Goal: Task Accomplishment & Management: Manage account settings

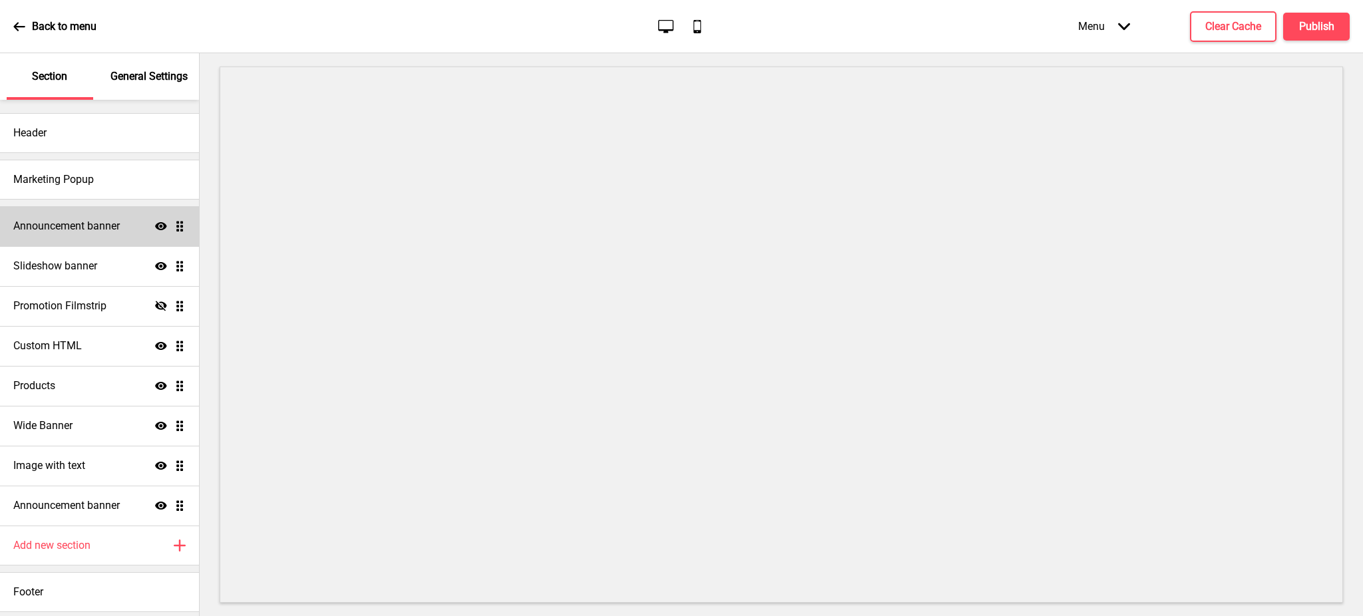
click at [79, 222] on h4 "Announcement banner" at bounding box center [66, 226] width 106 height 15
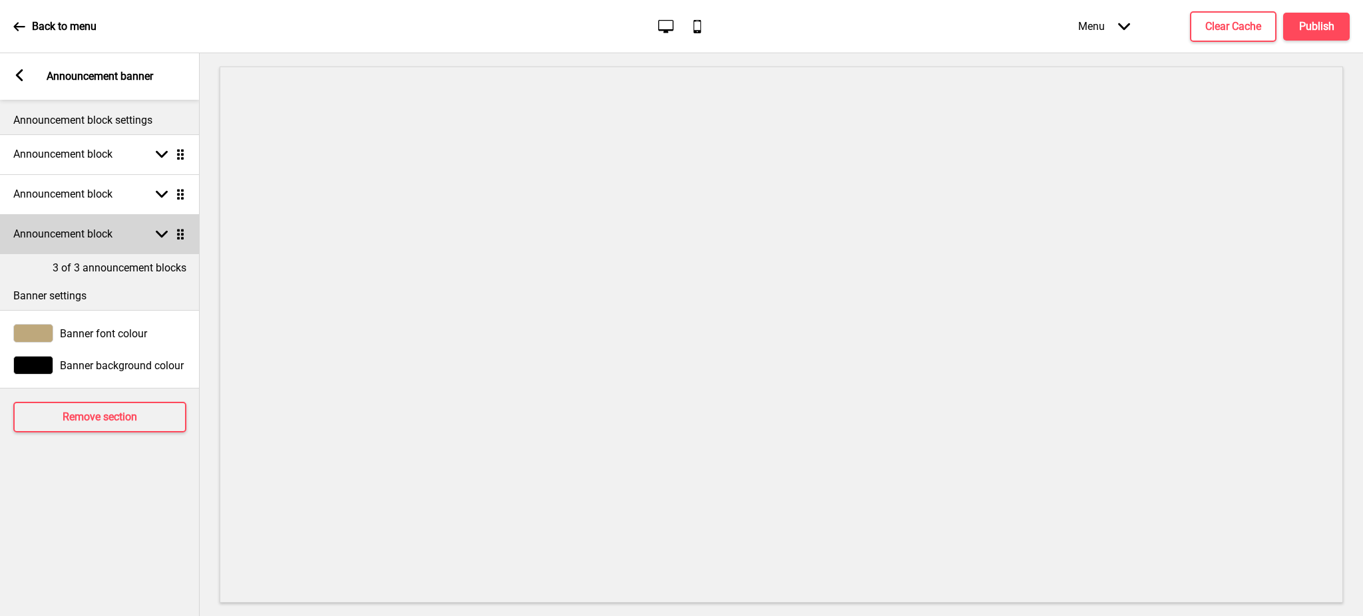
click at [162, 224] on div "Announcement block Arrow down Drag" at bounding box center [100, 234] width 200 height 40
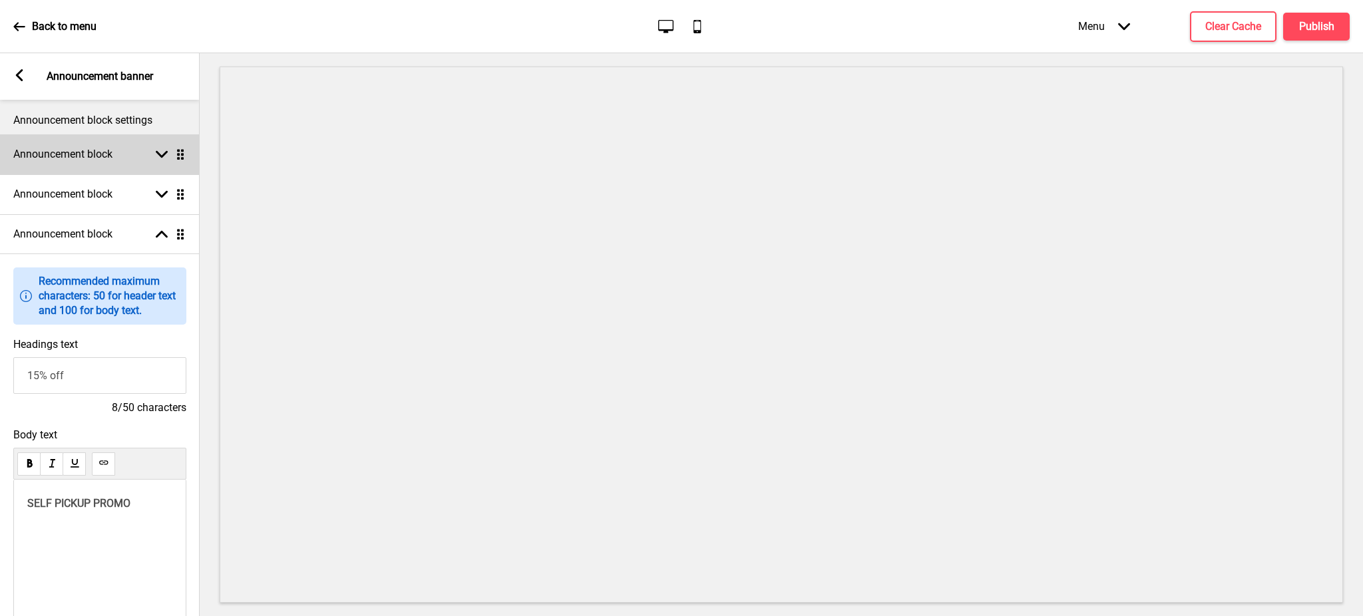
click at [164, 147] on div "Announcement block Arrow down Drag" at bounding box center [100, 154] width 200 height 40
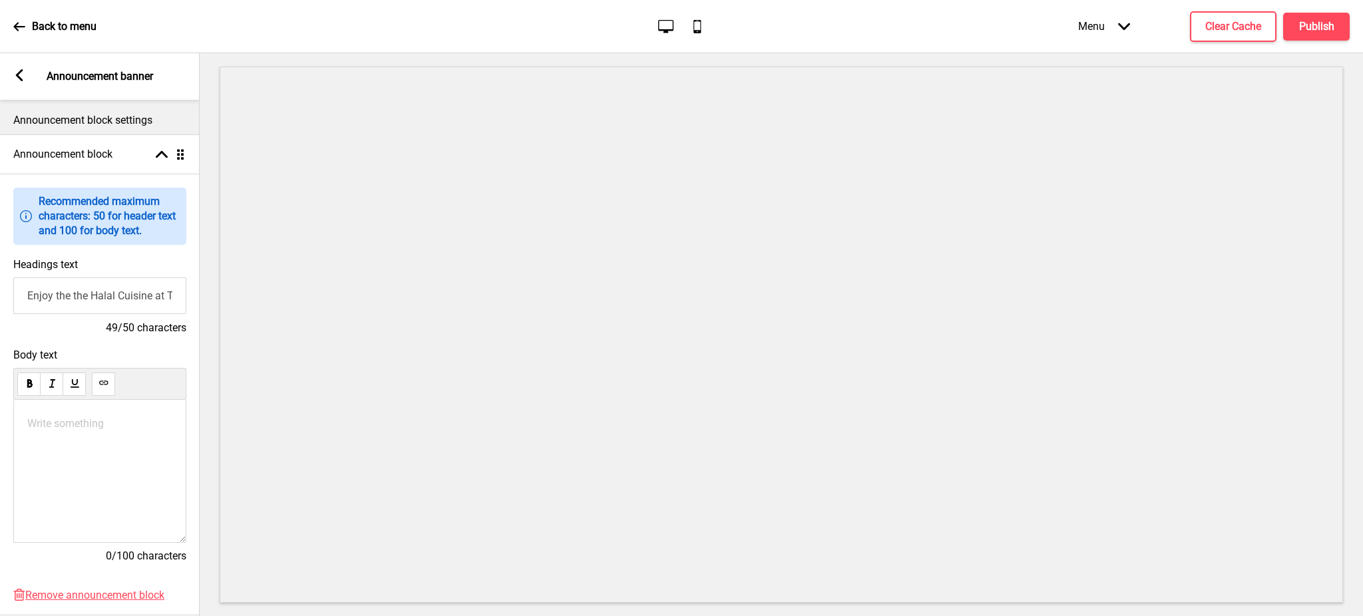
click at [20, 69] on rect at bounding box center [19, 75] width 12 height 12
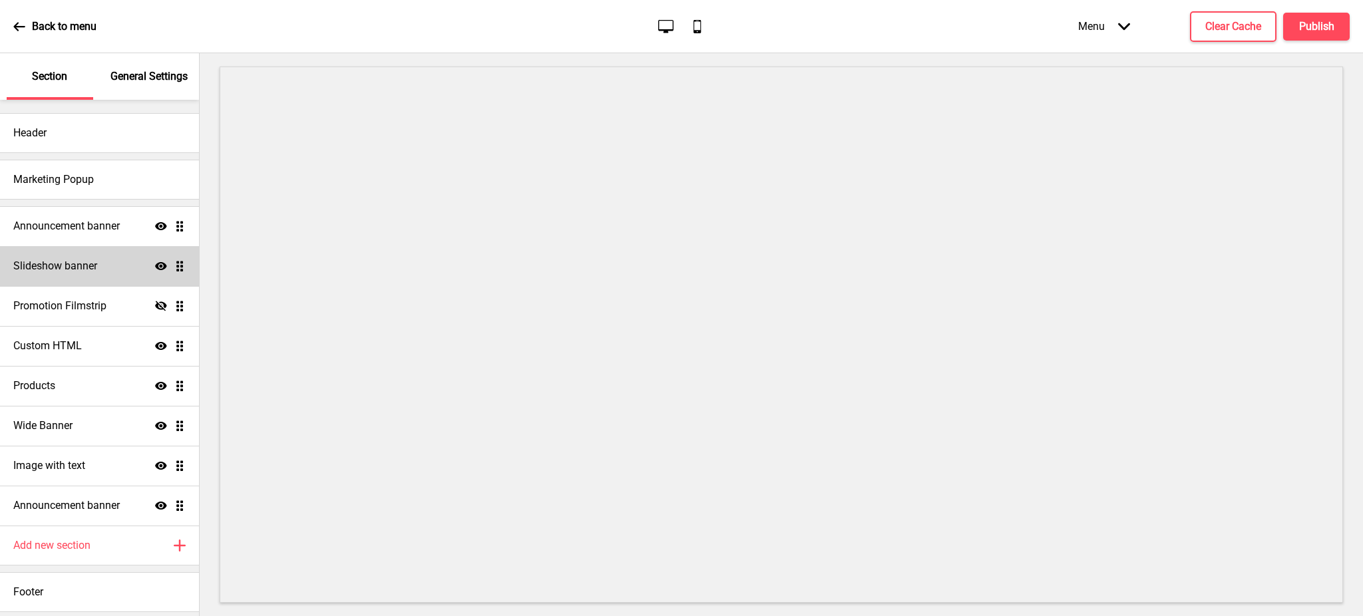
click at [65, 261] on h4 "Slideshow banner" at bounding box center [55, 266] width 84 height 15
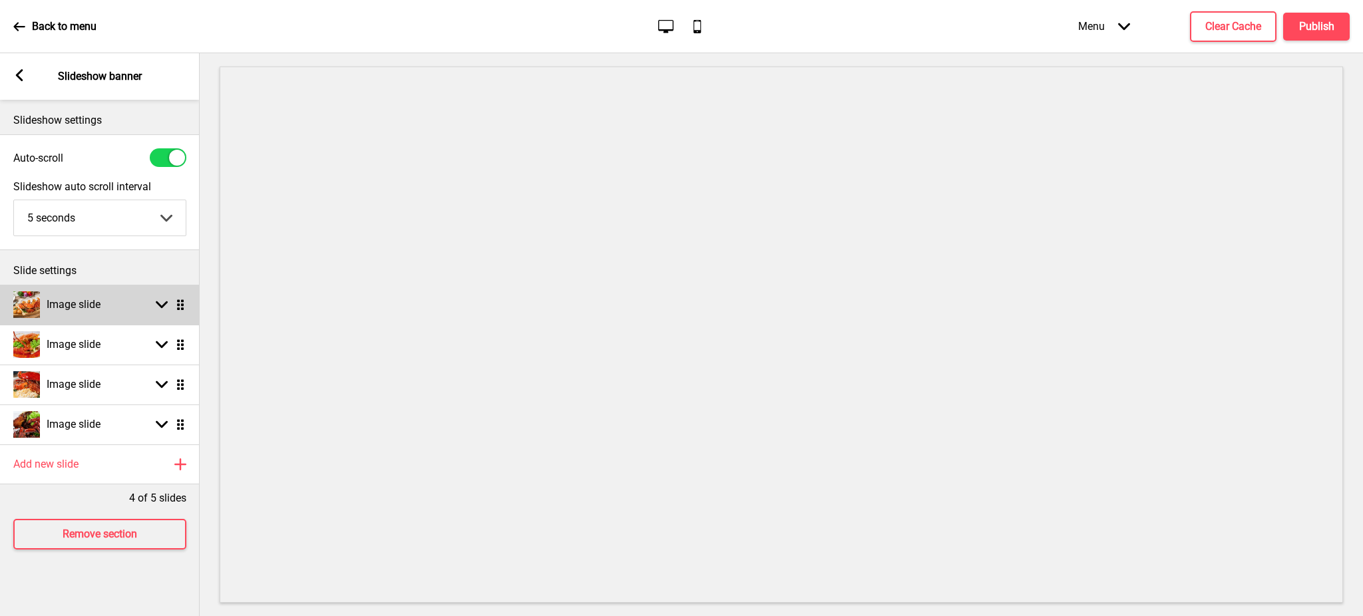
click at [156, 299] on rect at bounding box center [162, 305] width 12 height 12
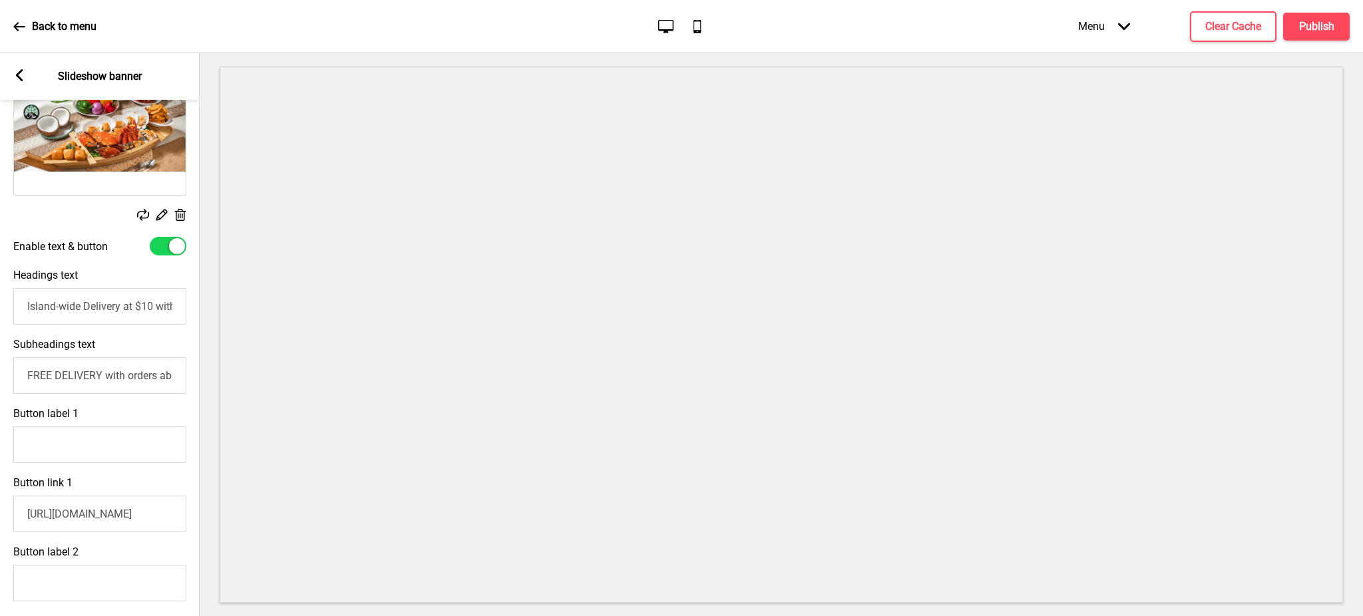
scroll to position [266, 0]
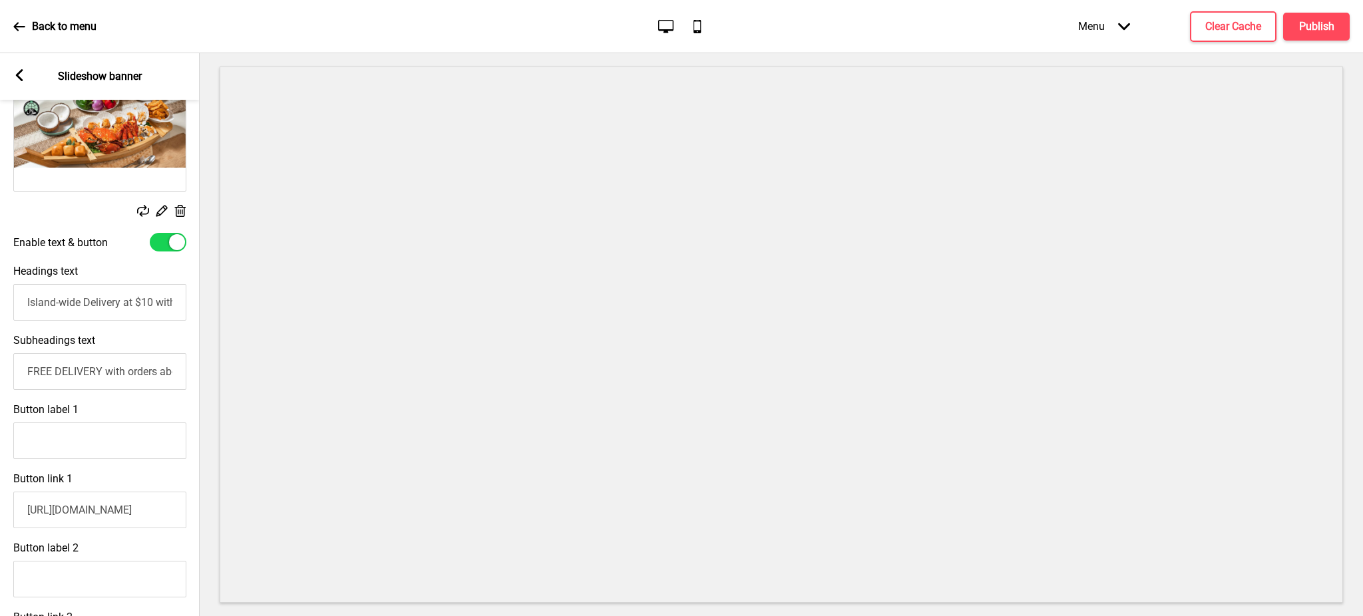
click at [135, 369] on input "FREE DELIVERY with orders above $150" at bounding box center [99, 371] width 173 height 37
type input "FREE DELIVERY with orders above $180"
drag, startPoint x: 24, startPoint y: 520, endPoint x: 209, endPoint y: 520, distance: 185.0
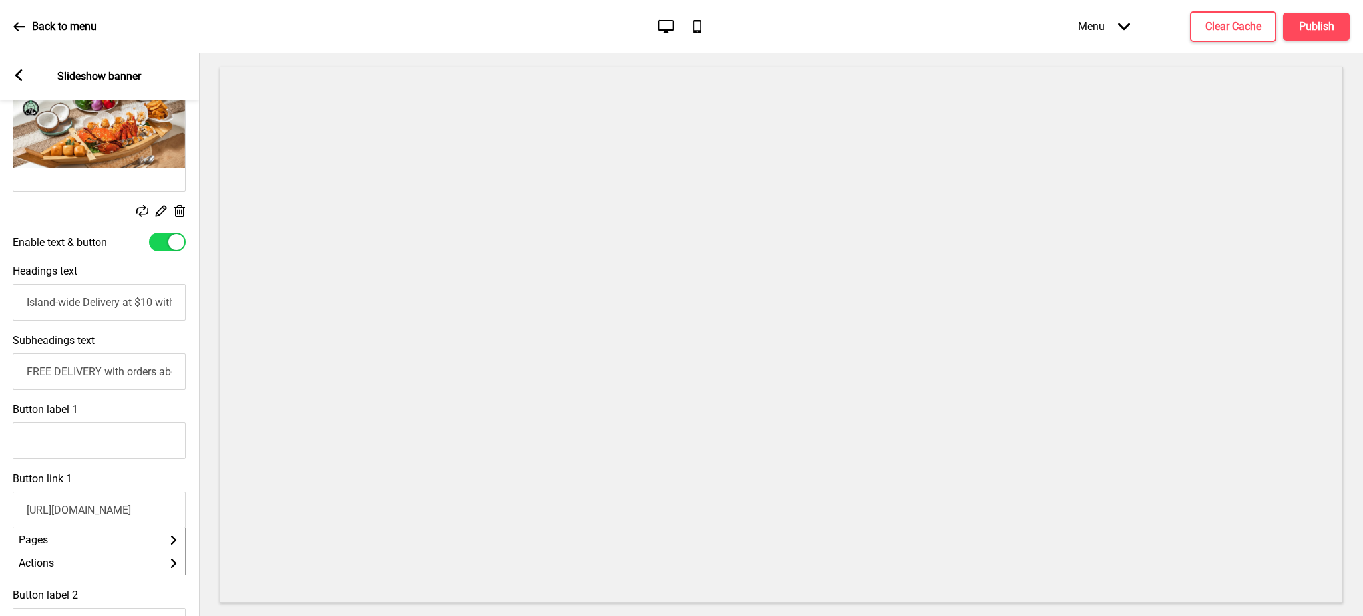
click at [209, 520] on div "Section General Settings Header Marketing Popup Announcement banner Show Drag S…" at bounding box center [681, 334] width 1363 height 563
paste input "[URL][DOMAIN_NAME]"
type input "[URL][DOMAIN_NAME]"
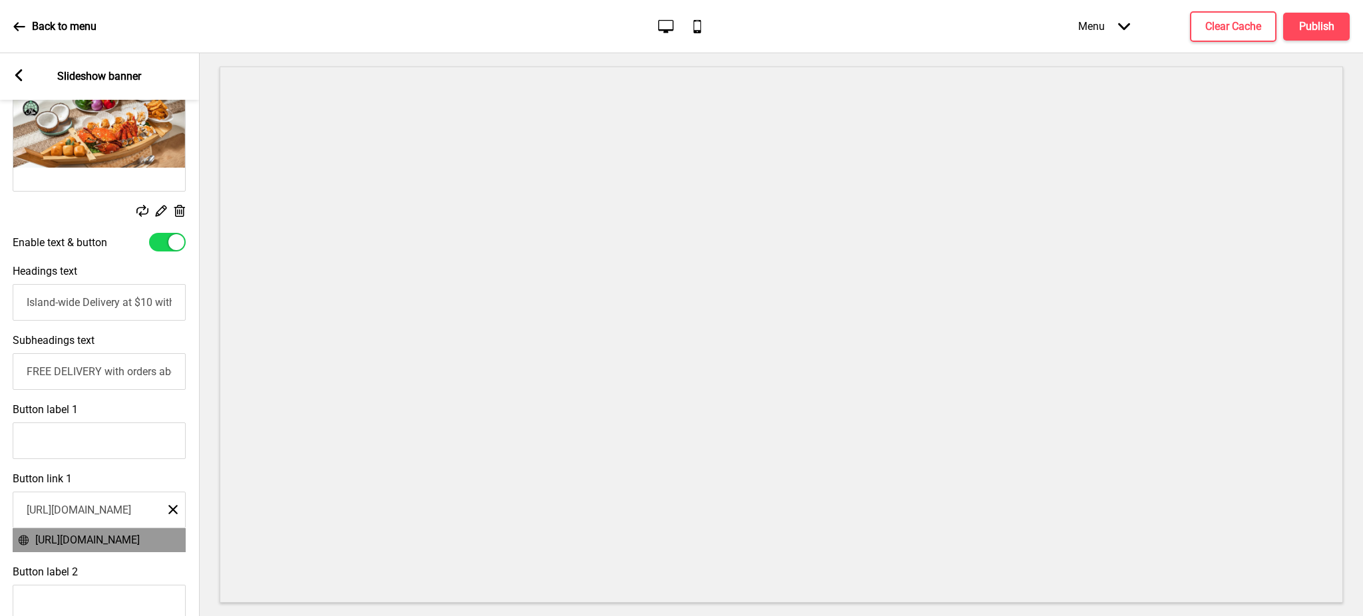
scroll to position [0, 0]
click at [130, 546] on span "[URL][DOMAIN_NAME]" at bounding box center [87, 540] width 104 height 13
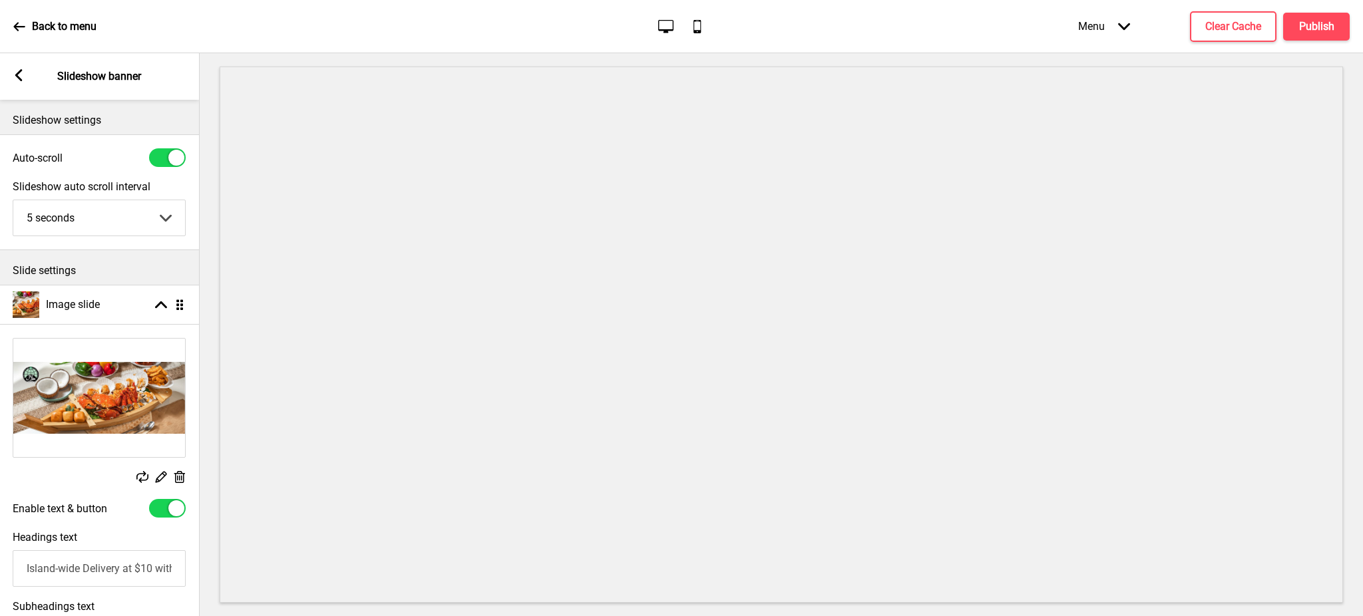
click at [167, 214] on select "5 seconds 6 seconds 7 seconds 8 seconds 9 seconds 10 seconds" at bounding box center [99, 217] width 172 height 35
click at [114, 160] on div "Auto-scroll" at bounding box center [99, 157] width 173 height 19
click at [158, 301] on rect at bounding box center [161, 305] width 12 height 12
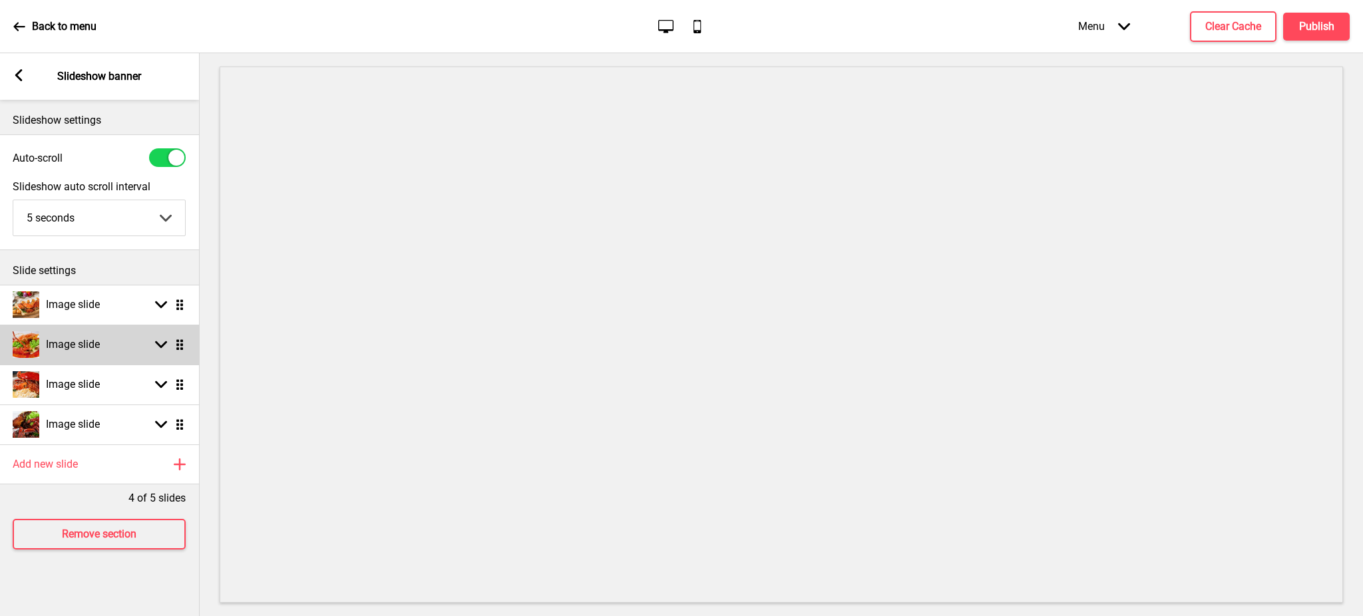
click at [155, 349] on rect at bounding box center [161, 345] width 12 height 12
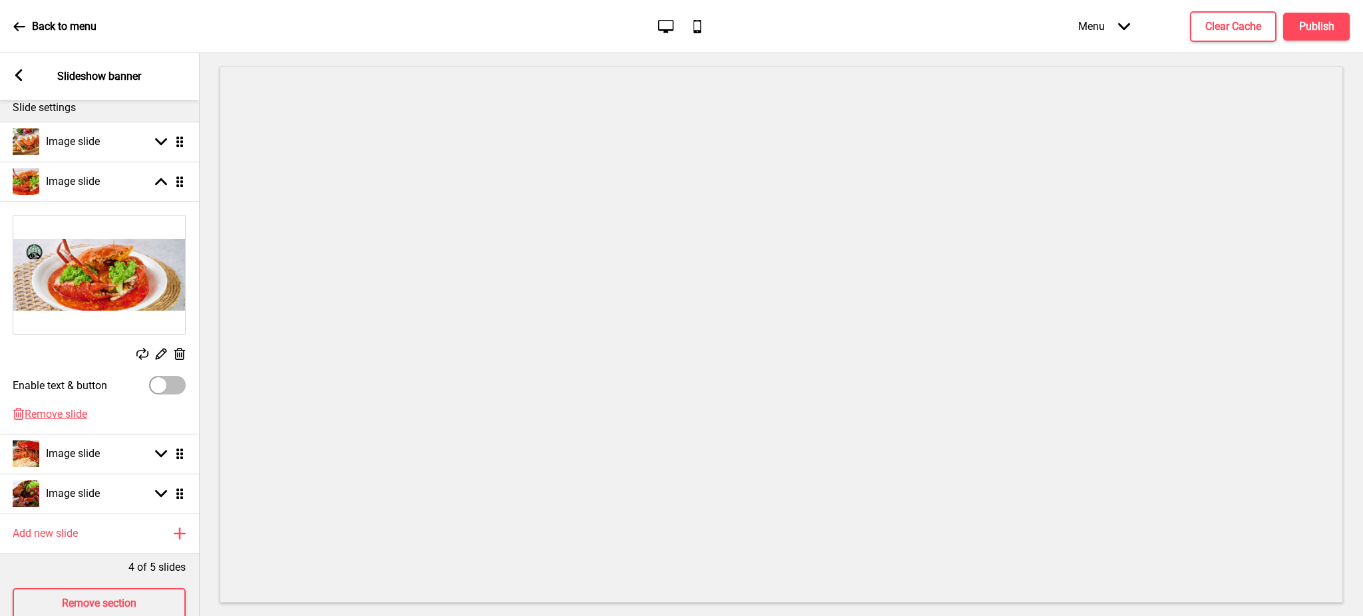
scroll to position [177, 0]
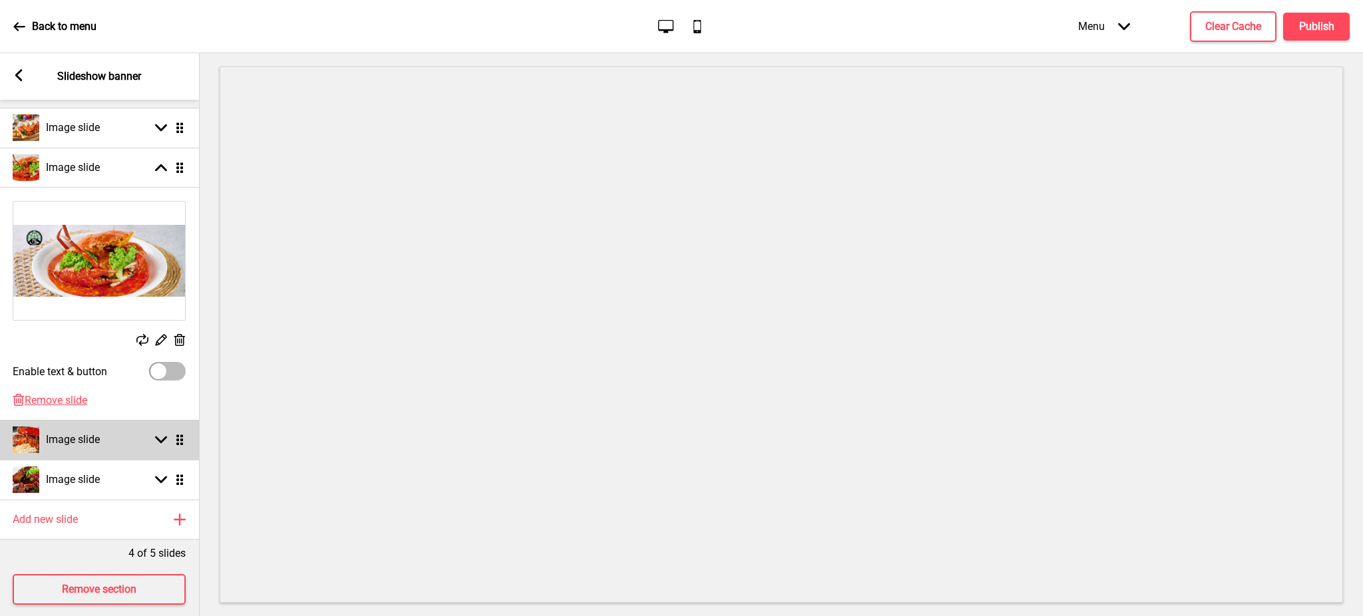
click at [163, 436] on rect at bounding box center [161, 440] width 12 height 12
select select "right"
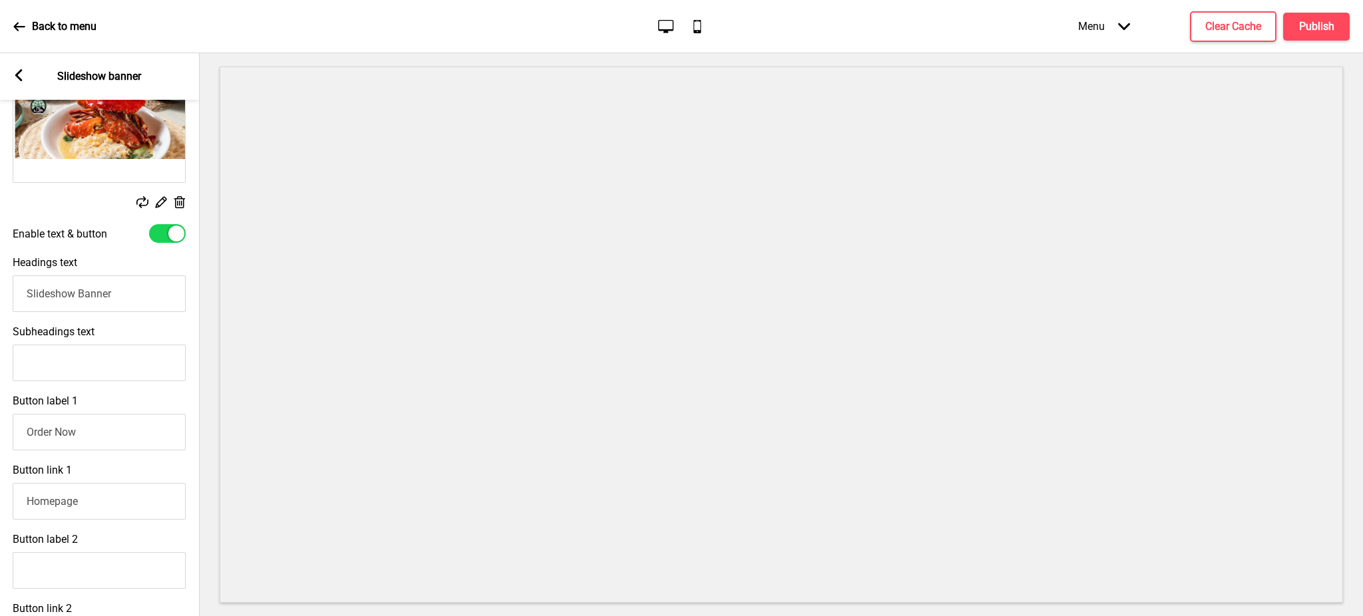
scroll to position [0, 0]
click at [1296, 25] on button "Publish" at bounding box center [1316, 27] width 67 height 28
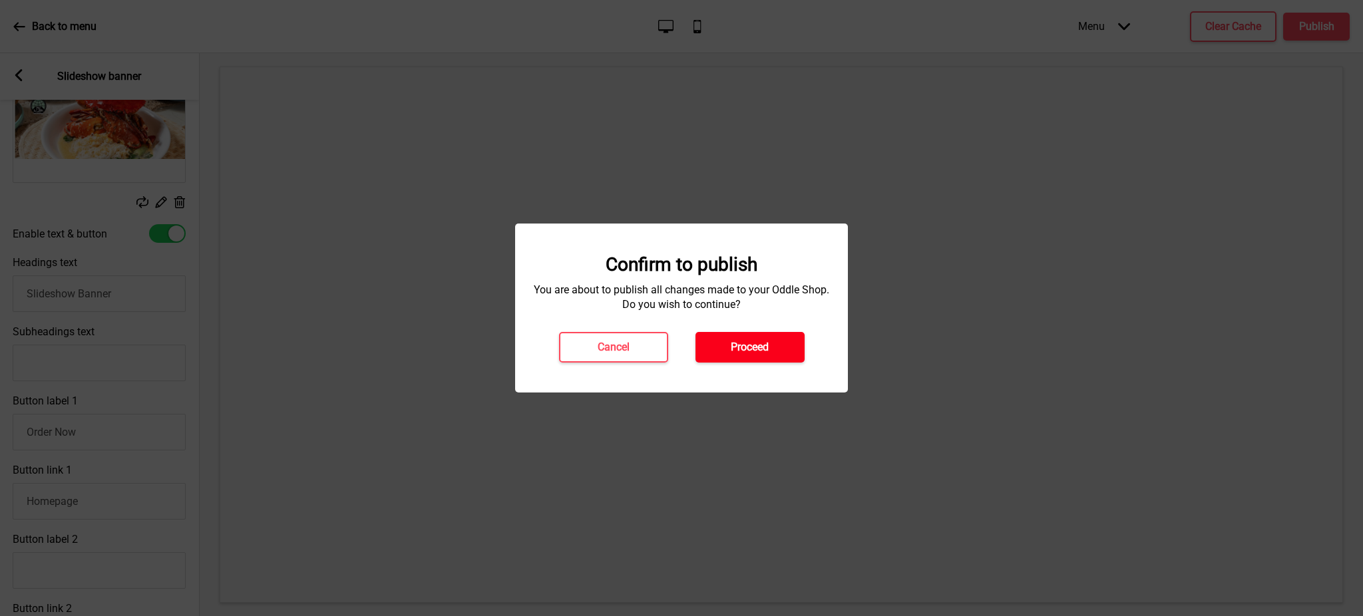
click at [769, 347] on h4 "Proceed" at bounding box center [750, 347] width 38 height 15
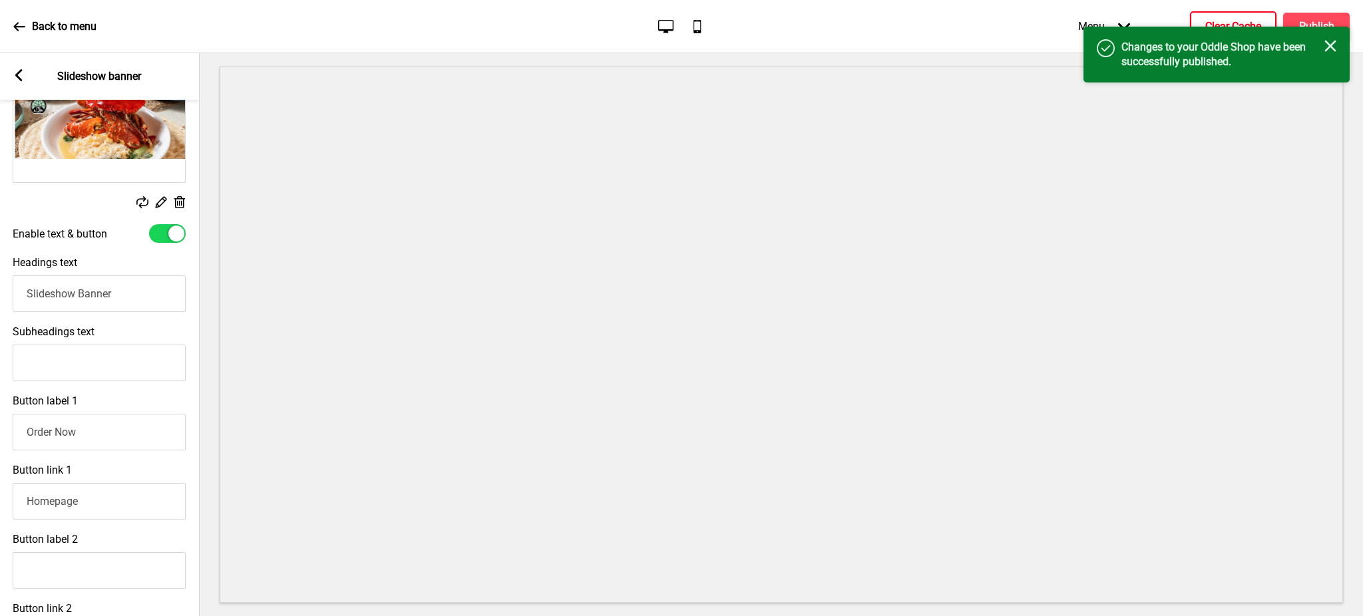
click at [1209, 19] on h4 "Clear Cache" at bounding box center [1233, 26] width 56 height 15
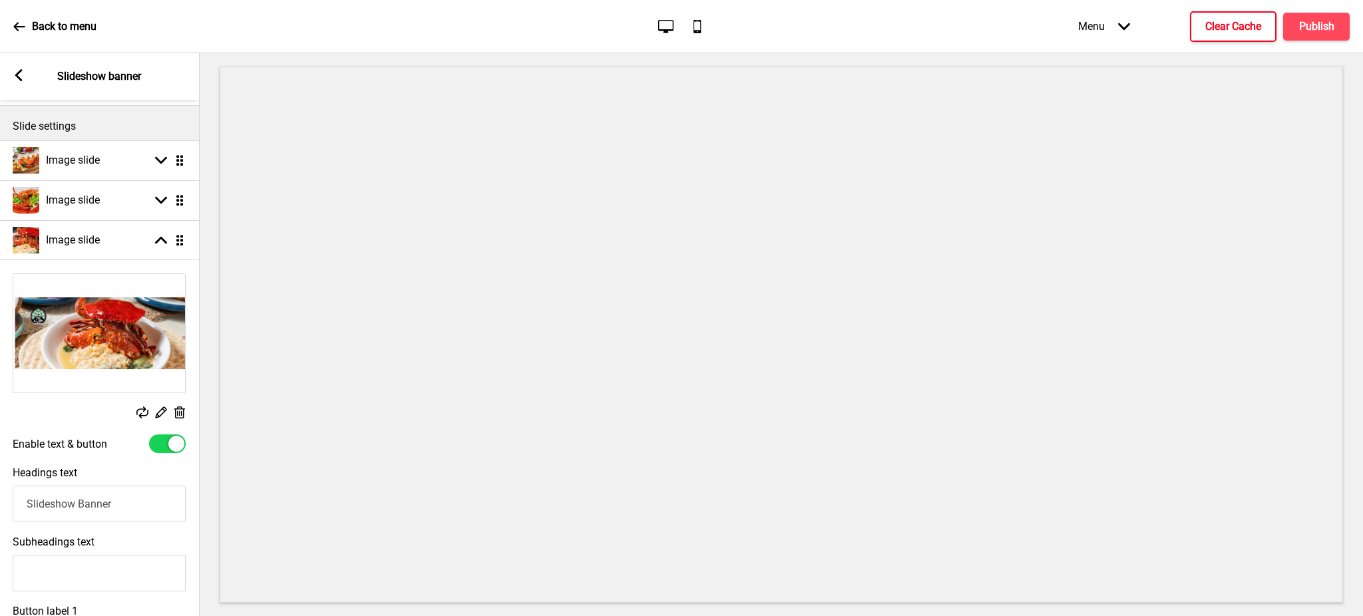
scroll to position [88, 0]
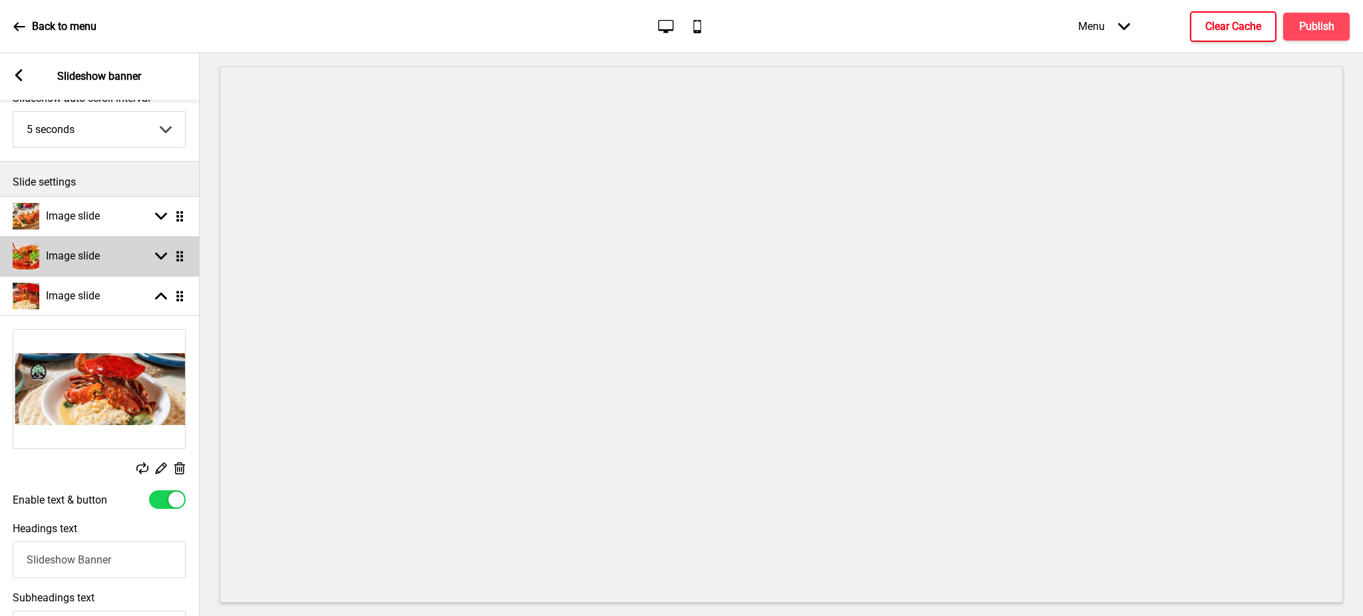
click at [163, 253] on rect at bounding box center [161, 256] width 12 height 12
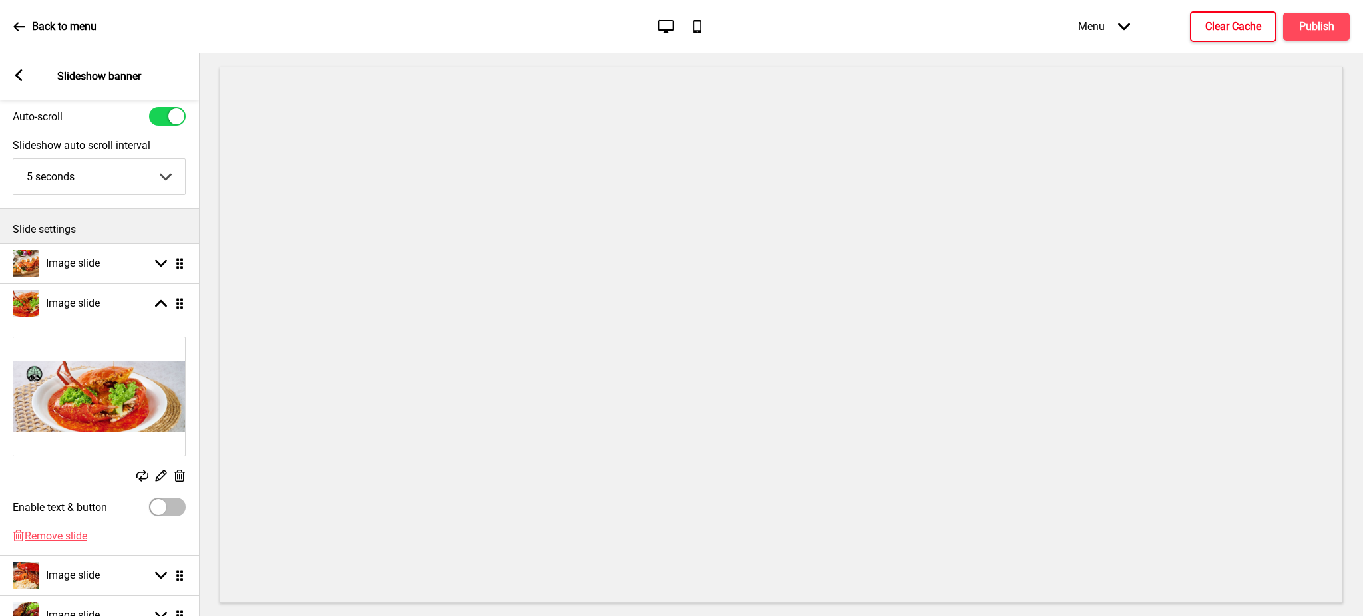
scroll to position [27, 0]
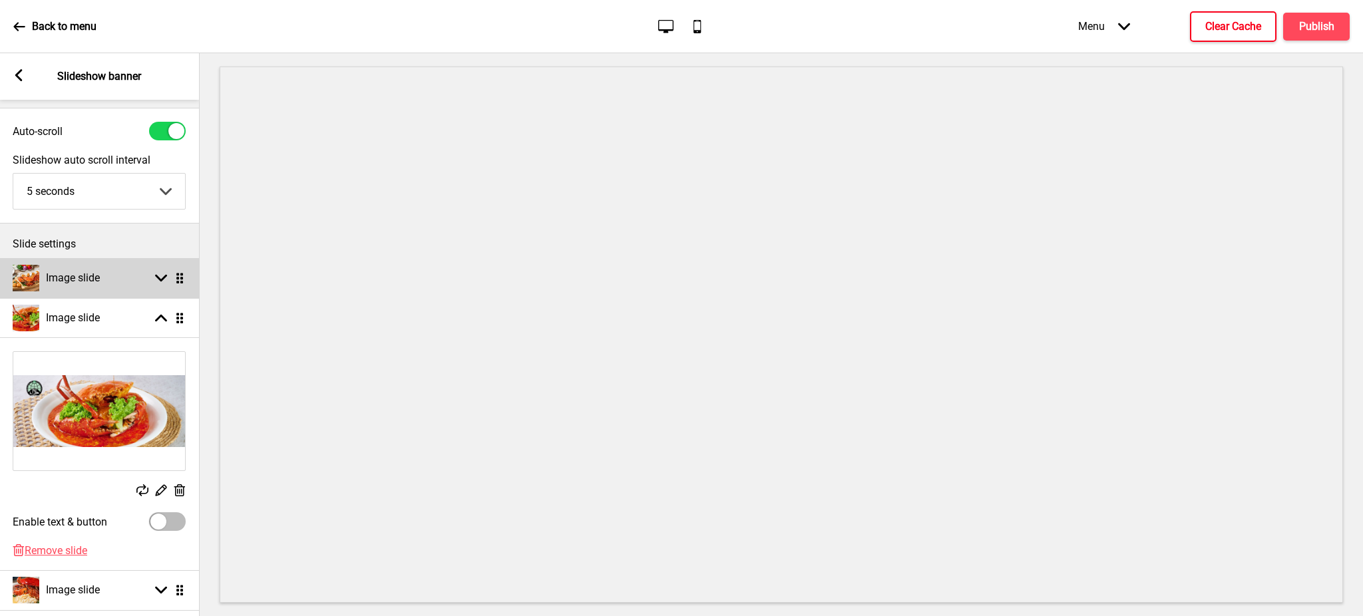
click at [157, 273] on rect at bounding box center [161, 278] width 12 height 12
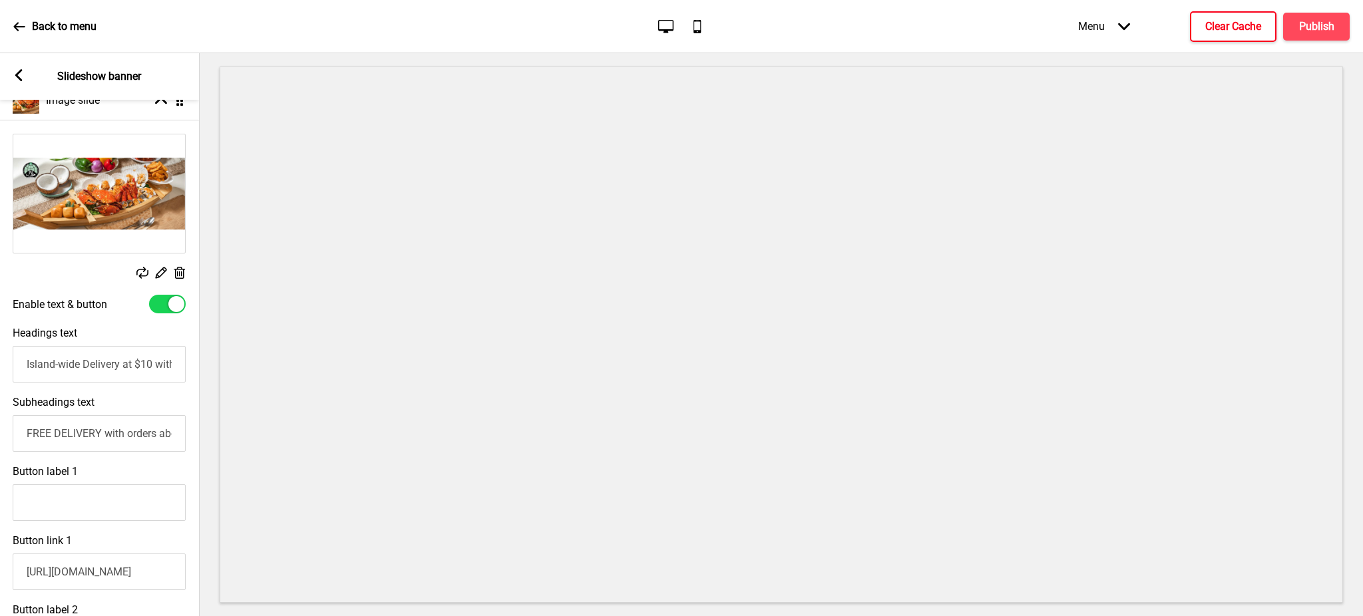
scroll to position [0, 38]
paste input "Island wide Free Delivery with min. order $80 Valid from [DATE] till [DATE]"
type input "Island wide Free Delivery with min. order $80 Valid from [DATE] till [DATE]"
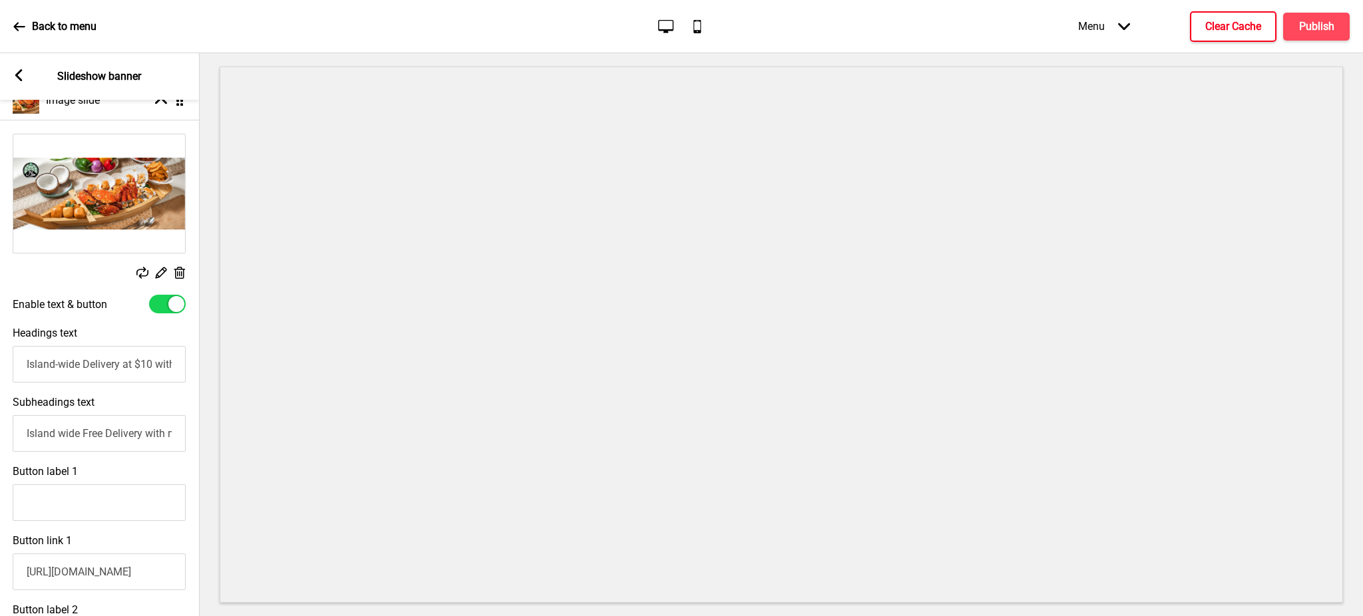
drag, startPoint x: 24, startPoint y: 369, endPoint x: 108, endPoint y: 369, distance: 83.8
click at [108, 369] on input "Island-wide Delivery at $10 with min. order of $50!" at bounding box center [99, 364] width 173 height 37
drag, startPoint x: 124, startPoint y: 363, endPoint x: 91, endPoint y: 371, distance: 33.6
click at [91, 371] on input "Island-wide Delivery at $10 with min. order of $50!" at bounding box center [99, 364] width 173 height 37
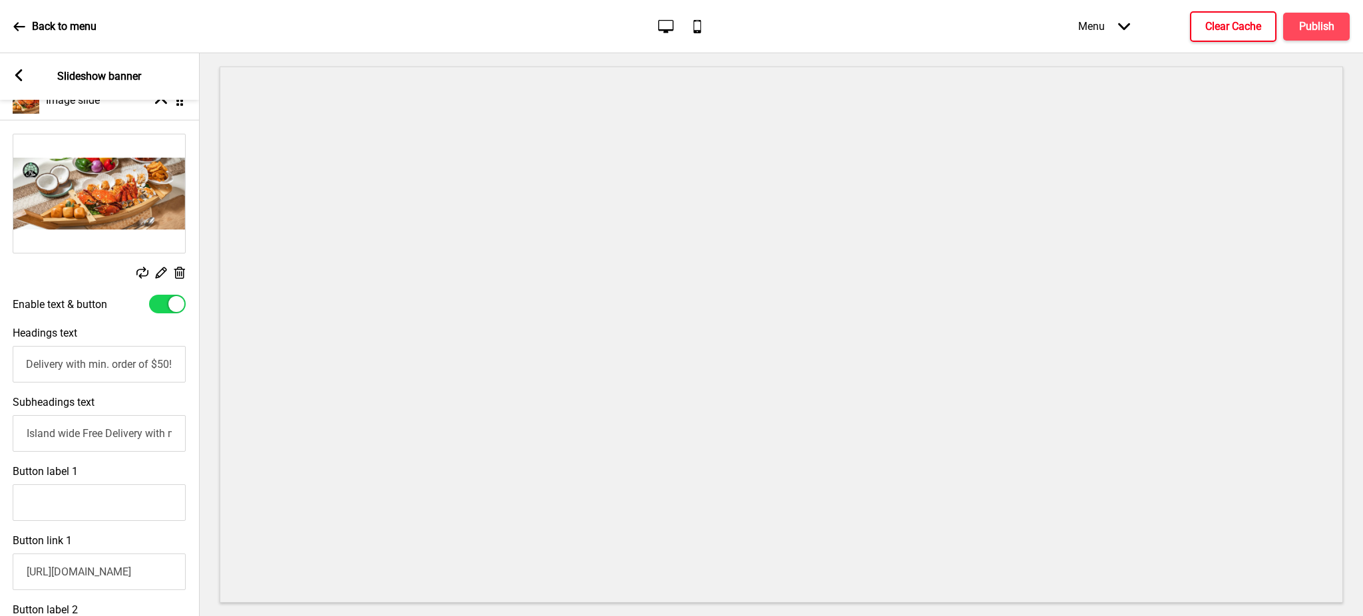
scroll to position [0, 59]
click at [165, 365] on input "Island-wide Delivery with min. order of $50!" at bounding box center [99, 364] width 173 height 37
click at [37, 373] on input "Island-wide Delivery with min. order of $80!" at bounding box center [99, 364] width 173 height 37
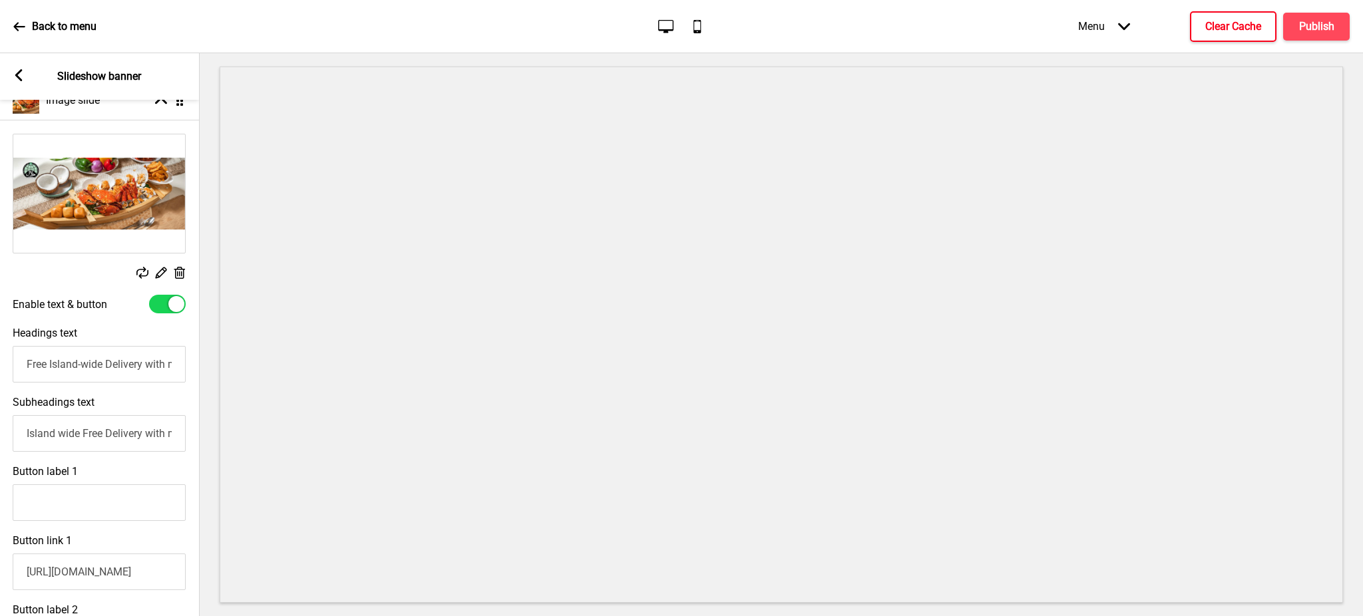
click at [166, 371] on input "Free Island-wide Delivery with min. order of $80!" at bounding box center [99, 364] width 173 height 37
type input "Free Island-wide Delivery with min. order of $80!"
click at [1305, 26] on h4 "Publish" at bounding box center [1316, 26] width 35 height 15
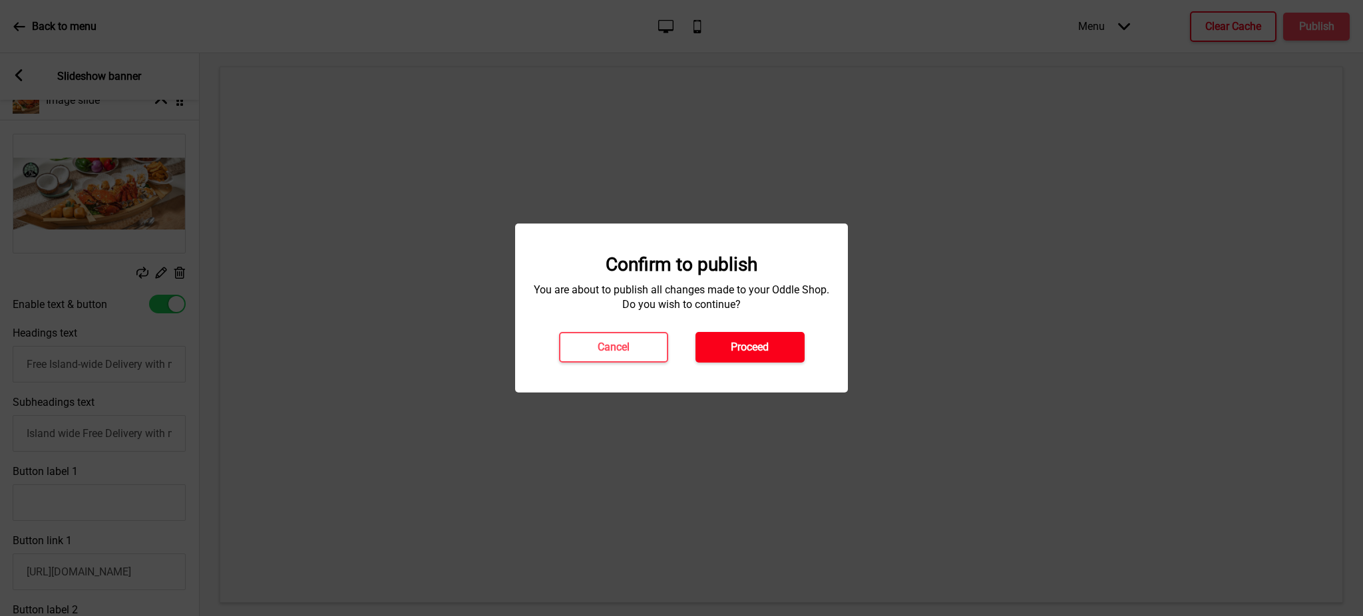
click at [778, 338] on button "Proceed" at bounding box center [749, 347] width 109 height 31
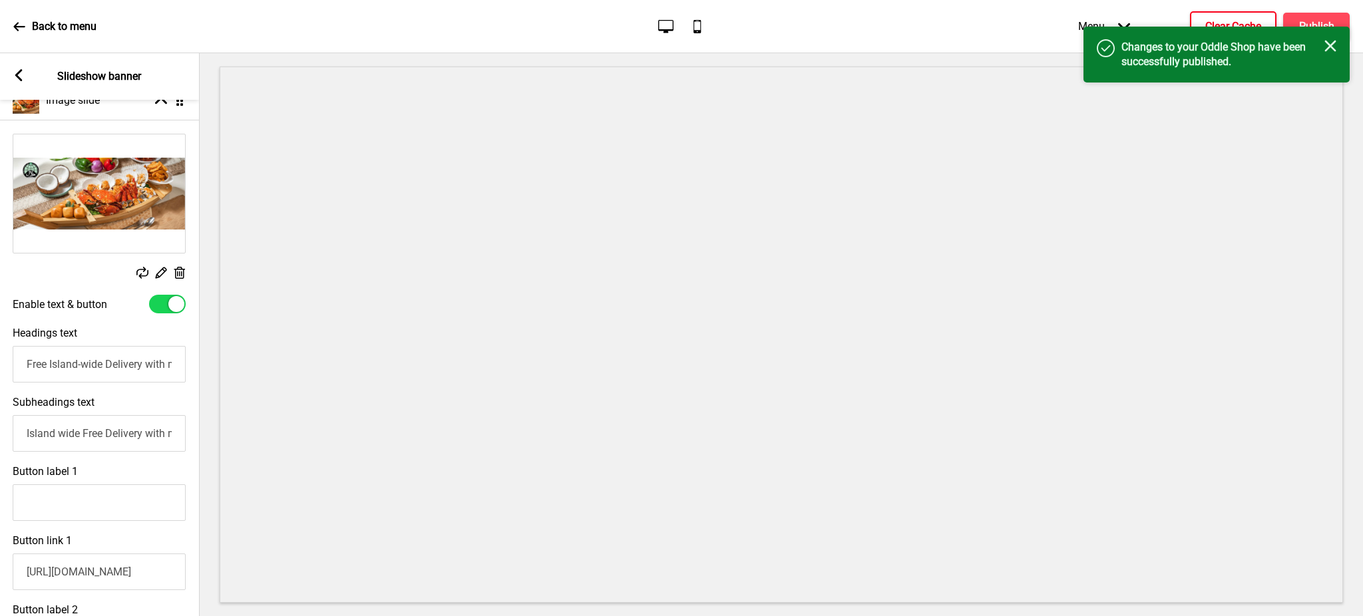
click at [1230, 17] on button "Clear Cache" at bounding box center [1233, 26] width 86 height 31
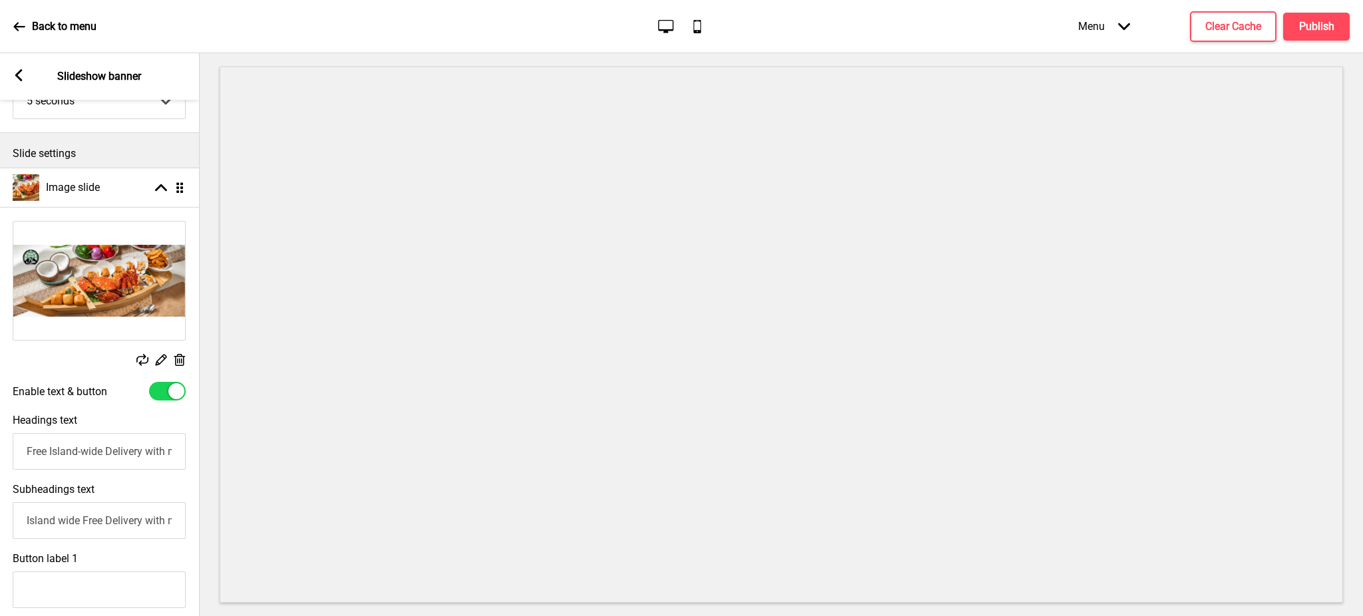
scroll to position [115, 0]
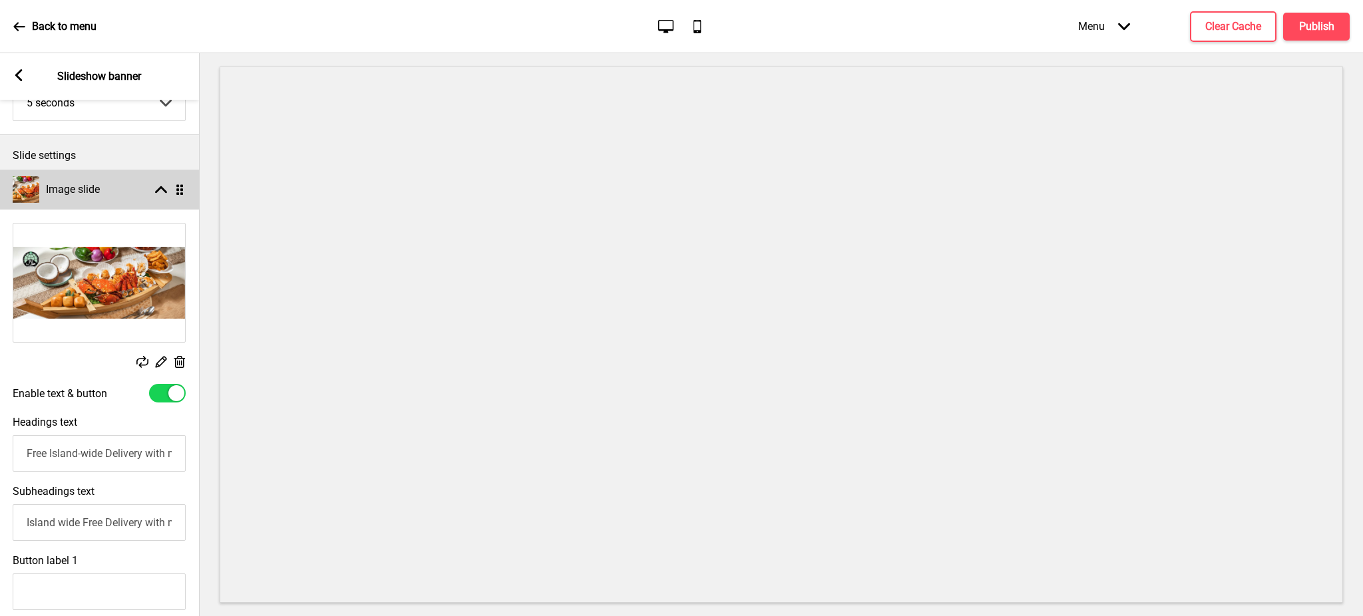
click at [156, 190] on icon at bounding box center [161, 189] width 12 height 7
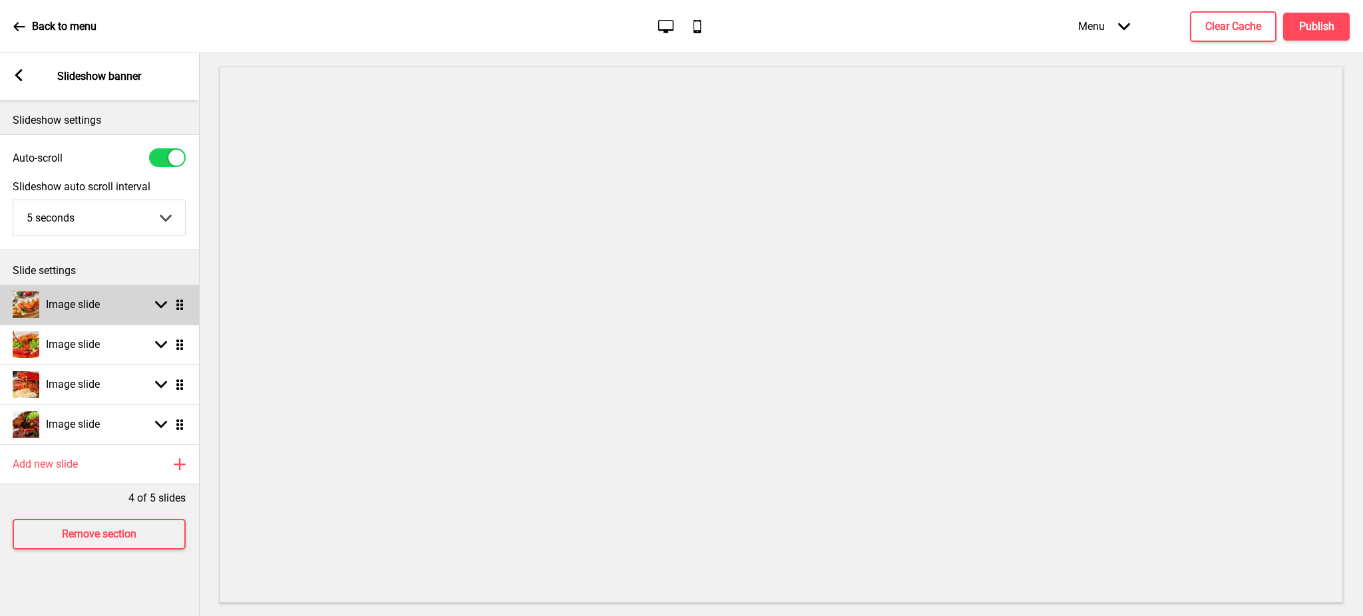
scroll to position [0, 0]
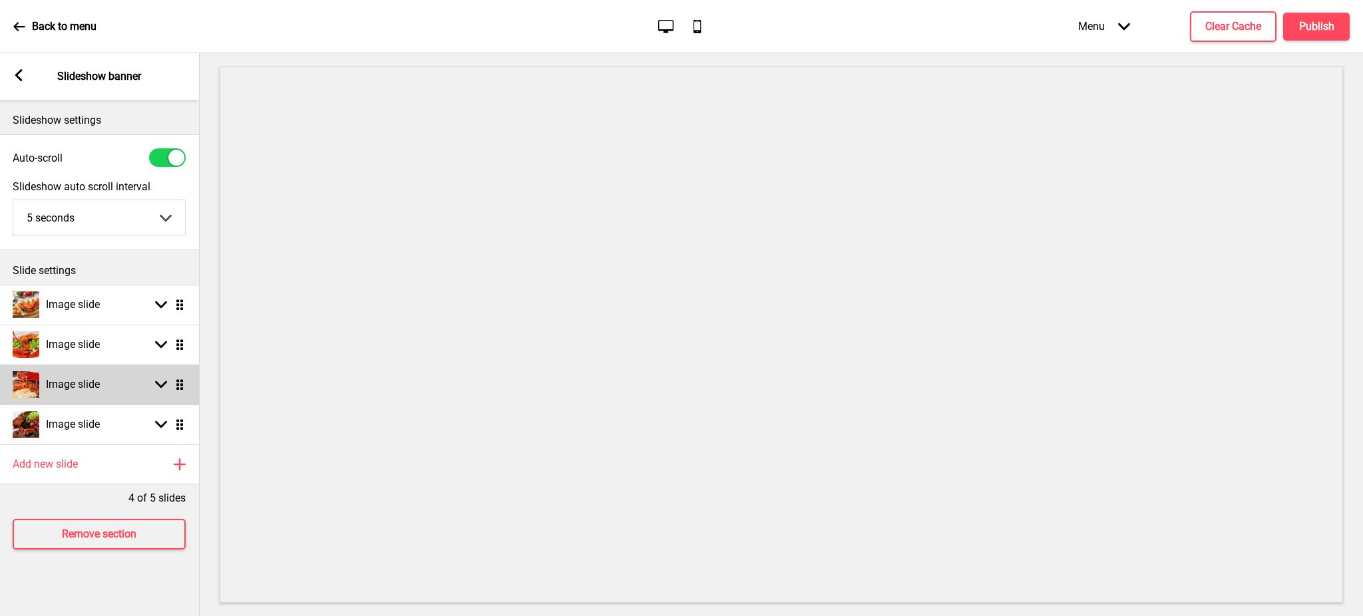
click at [158, 387] on icon at bounding box center [161, 384] width 12 height 7
select select "right"
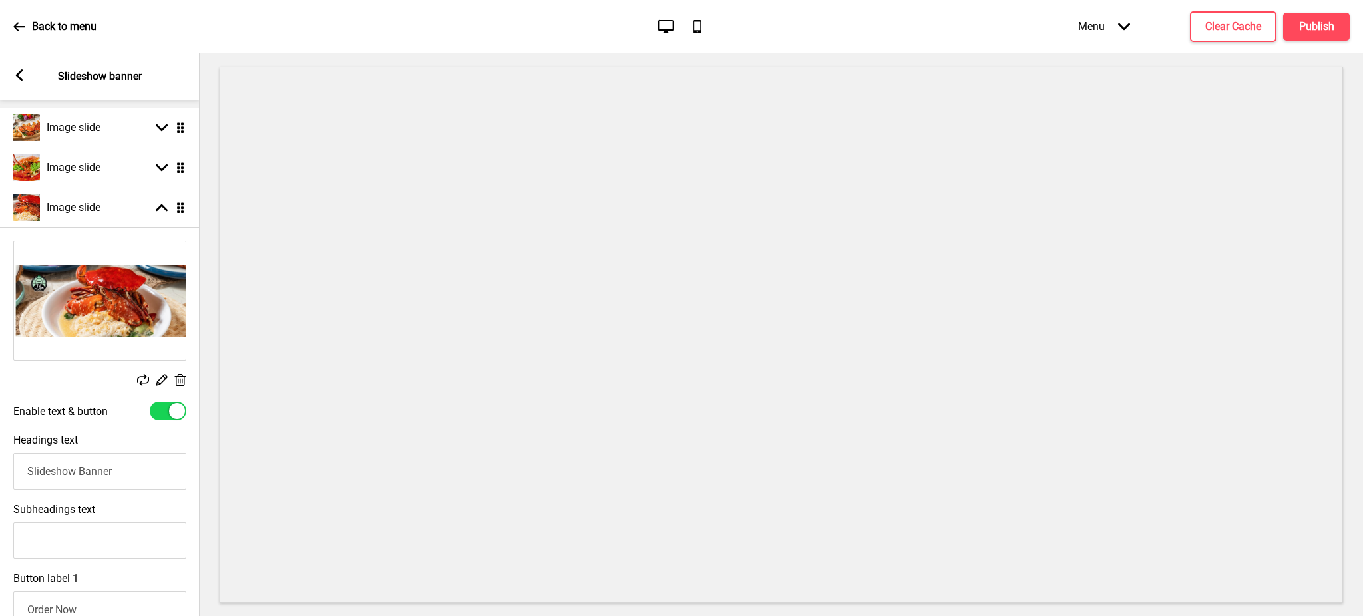
drag, startPoint x: 130, startPoint y: 467, endPoint x: 0, endPoint y: 474, distance: 130.0
click at [0, 474] on div "Headings text Slideshow Banner" at bounding box center [100, 461] width 200 height 69
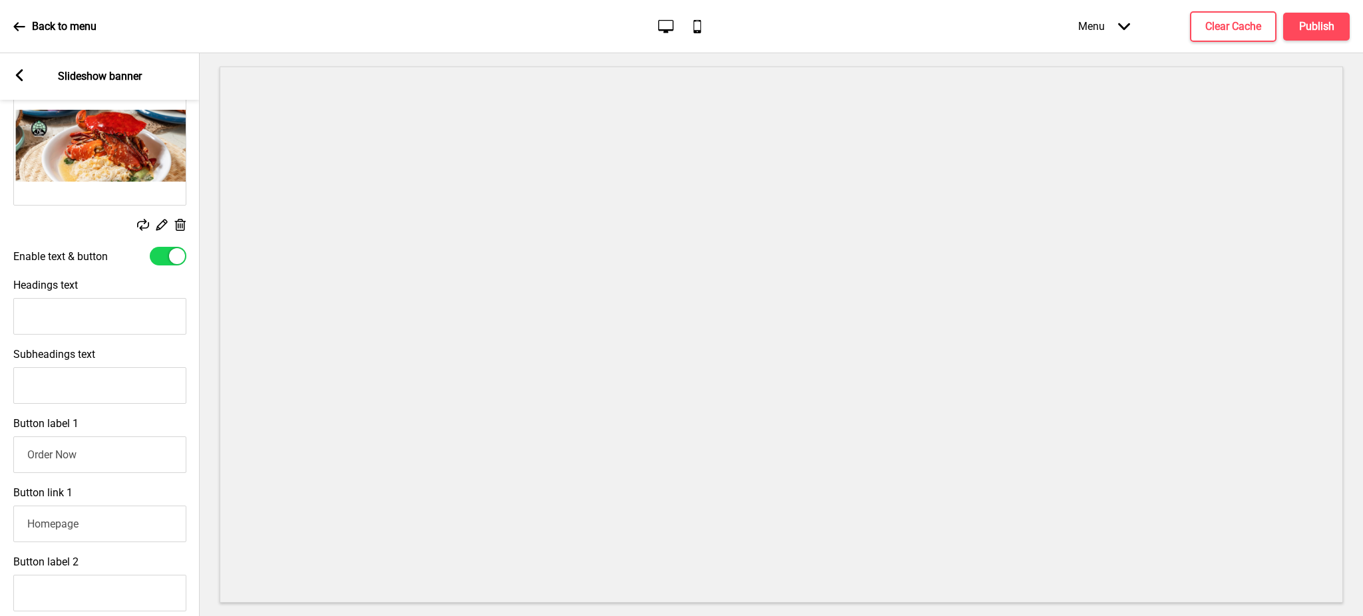
scroll to position [355, 0]
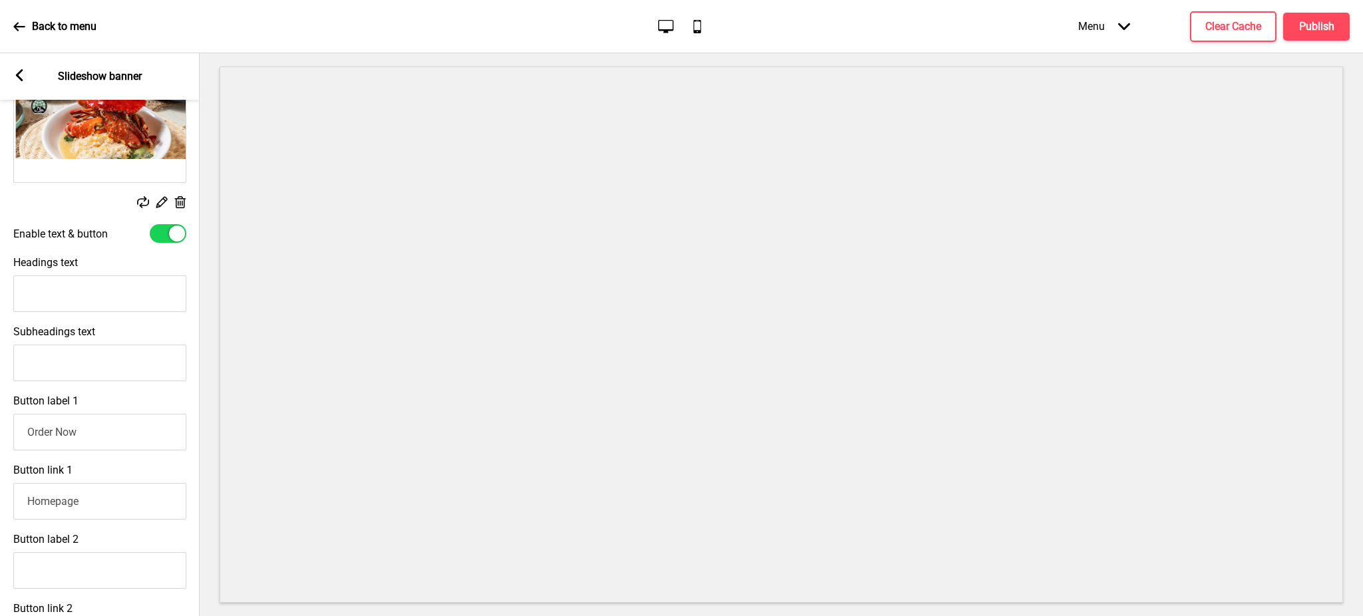
click at [1308, 11] on div "Menu Arrow down Product Page Store Information Checkout Thank you Terms & Condi…" at bounding box center [1187, 26] width 325 height 39
click at [1307, 33] on h4 "Publish" at bounding box center [1316, 26] width 35 height 15
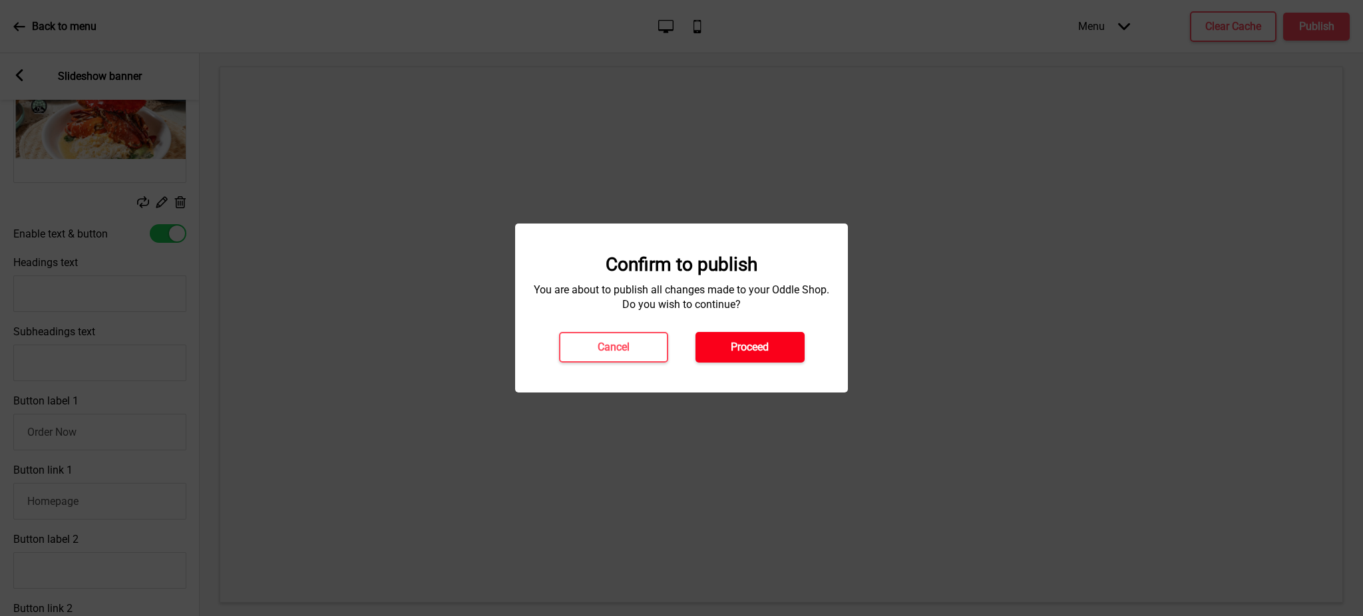
click at [756, 341] on h4 "Proceed" at bounding box center [750, 347] width 38 height 15
